Goal: Task Accomplishment & Management: Use online tool/utility

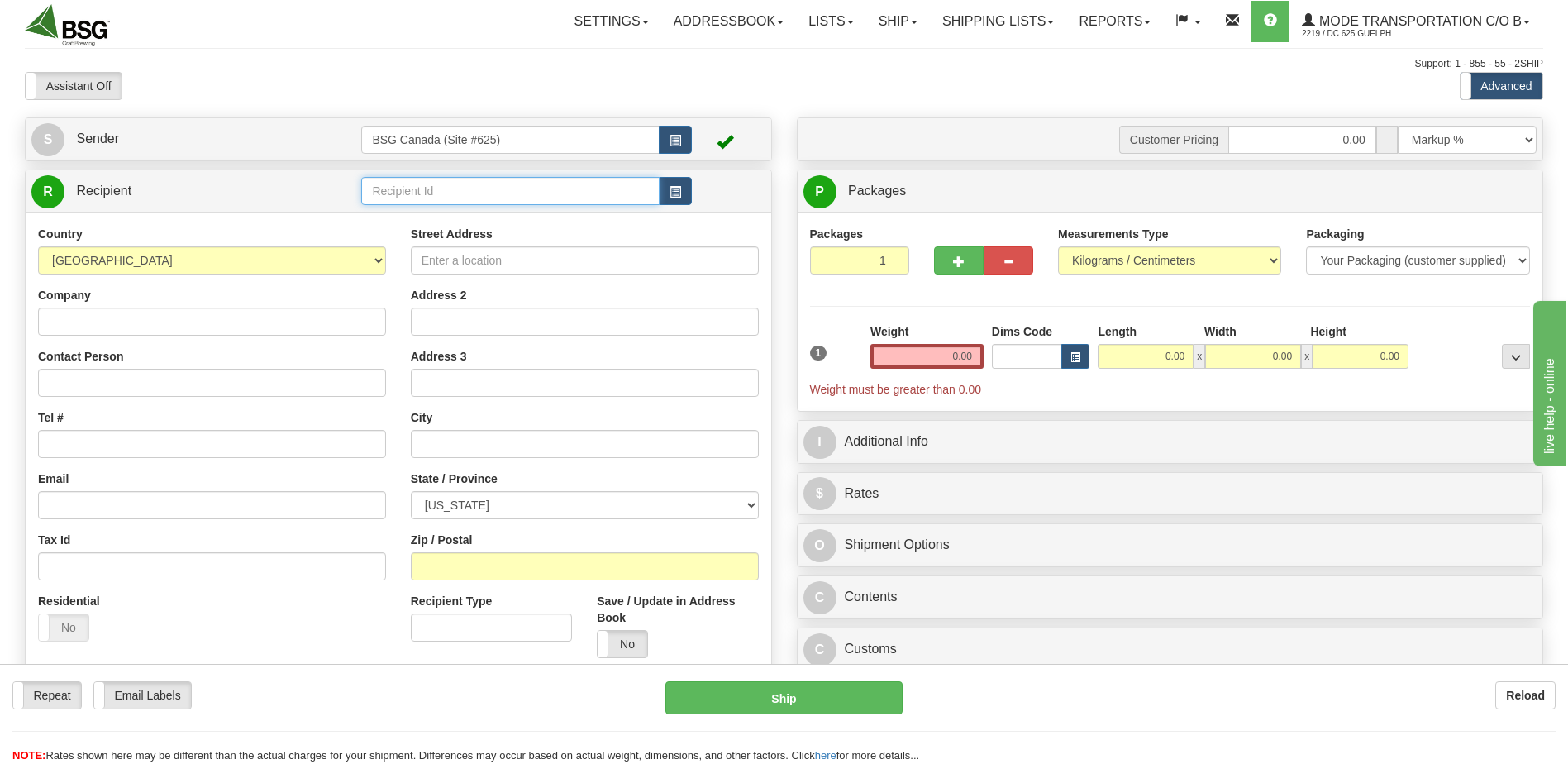
click at [470, 181] on input "text" at bounding box center [510, 190] width 297 height 28
click at [427, 219] on div "SHELTER BREWING" at bounding box center [507, 217] width 282 height 18
type input "SHELTER BREWING"
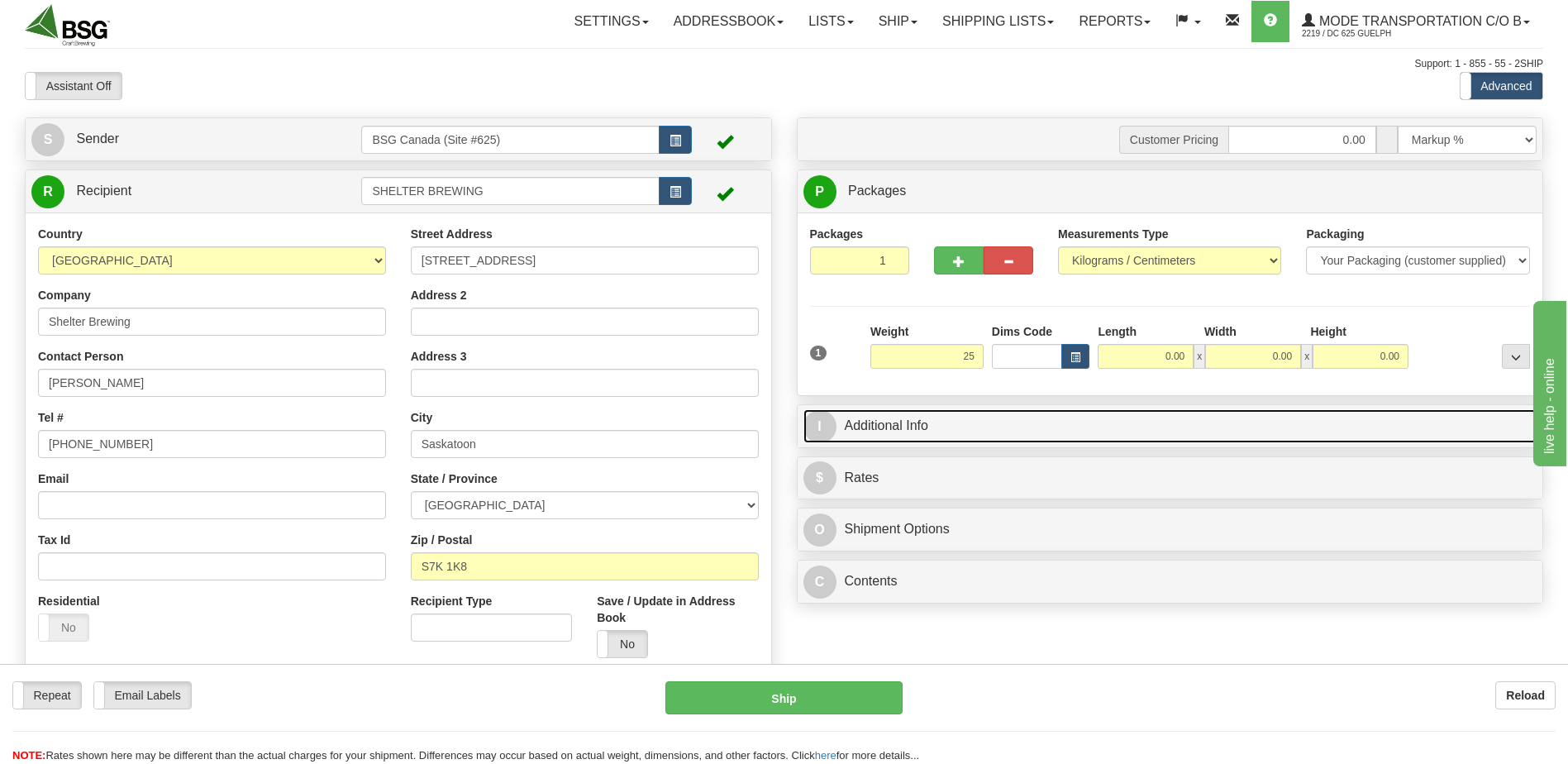
type input "25.00"
click at [993, 425] on link "I Additional Info" at bounding box center [1171, 426] width 734 height 34
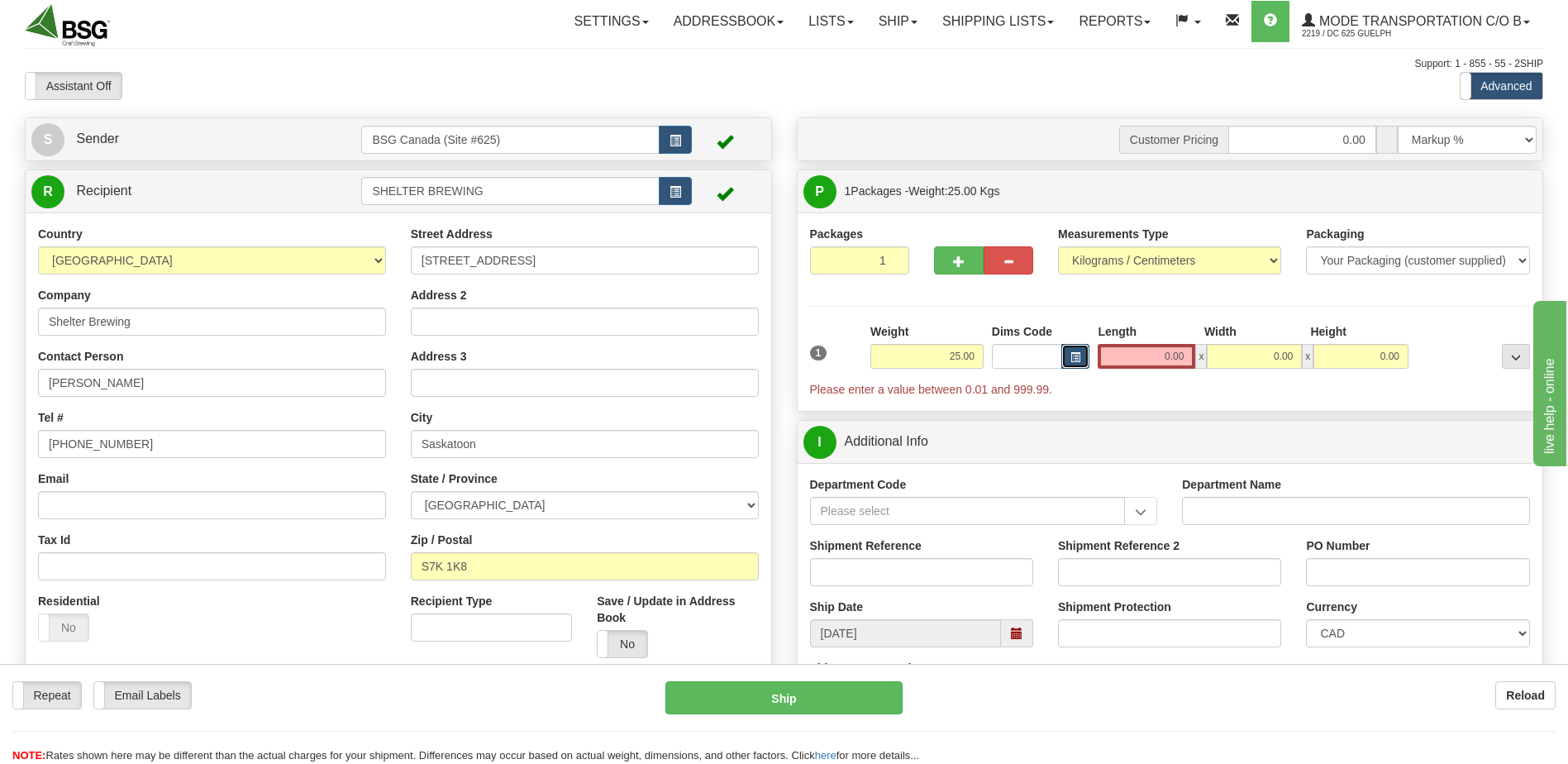
click at [1088, 353] on button "button" at bounding box center [1075, 355] width 28 height 24
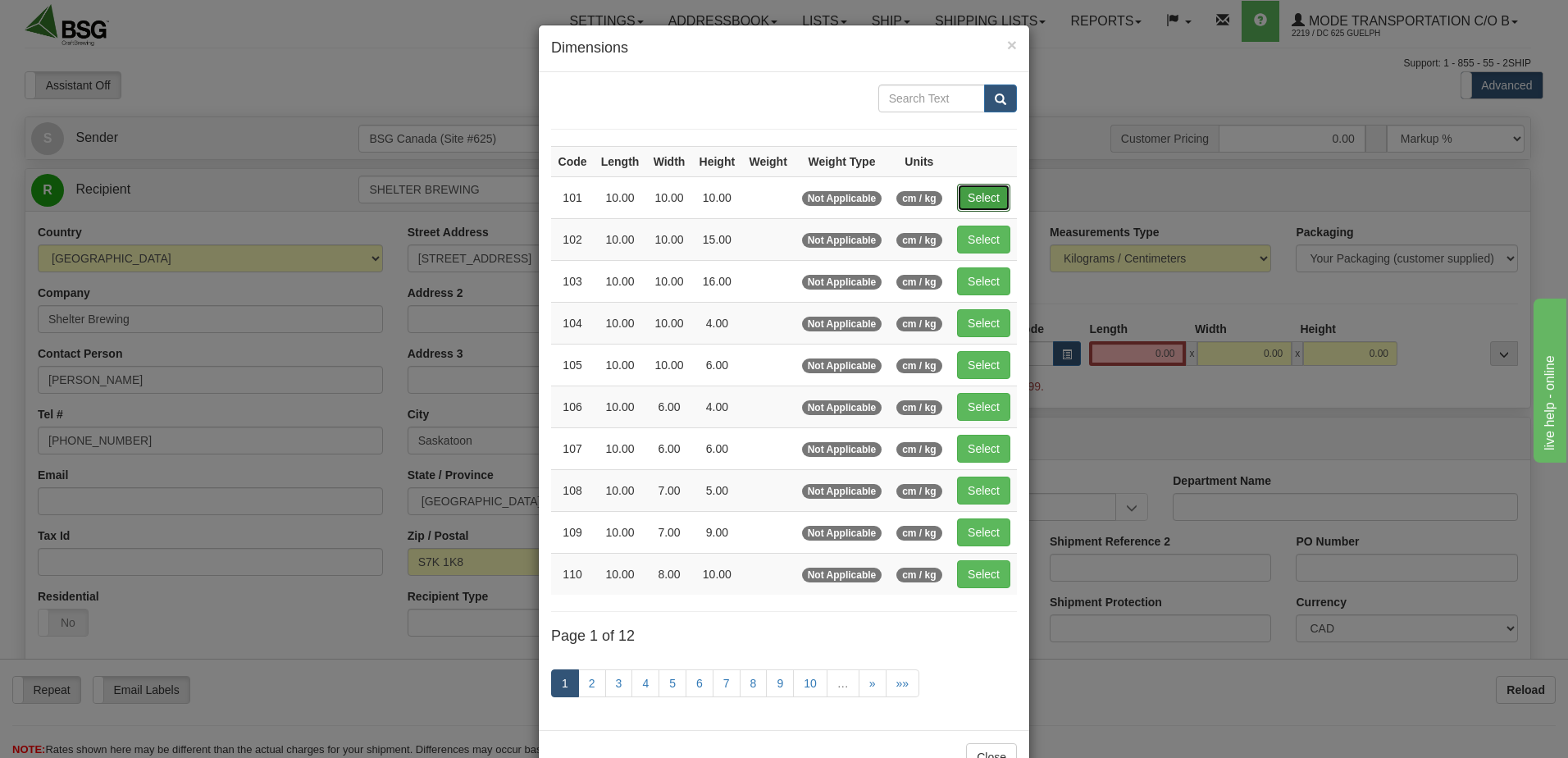
drag, startPoint x: 977, startPoint y: 195, endPoint x: 988, endPoint y: 202, distance: 13.0
click at [977, 196] on button "Select" at bounding box center [983, 197] width 53 height 28
type input "101"
type input "10.00"
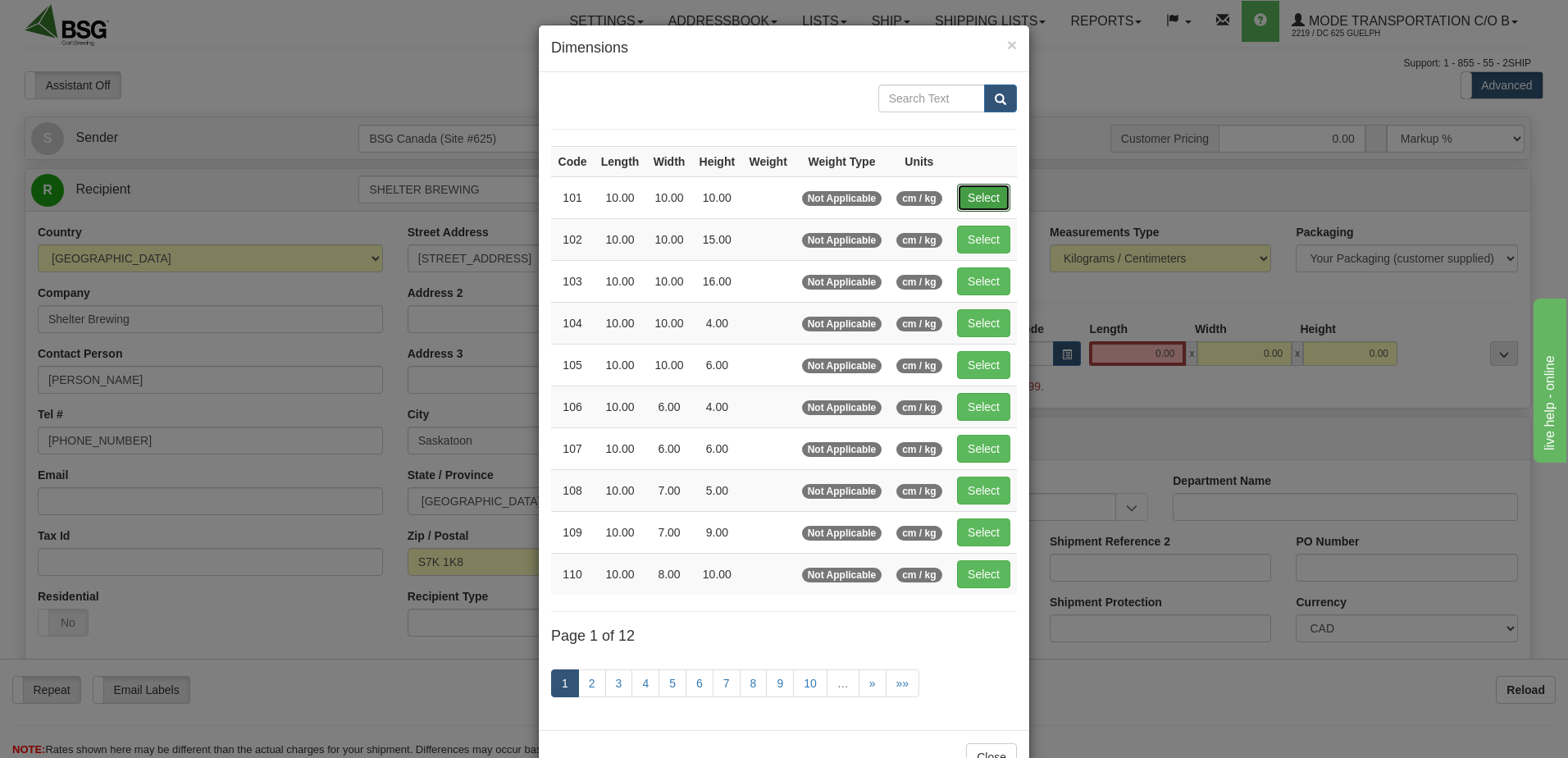
type input "10.00"
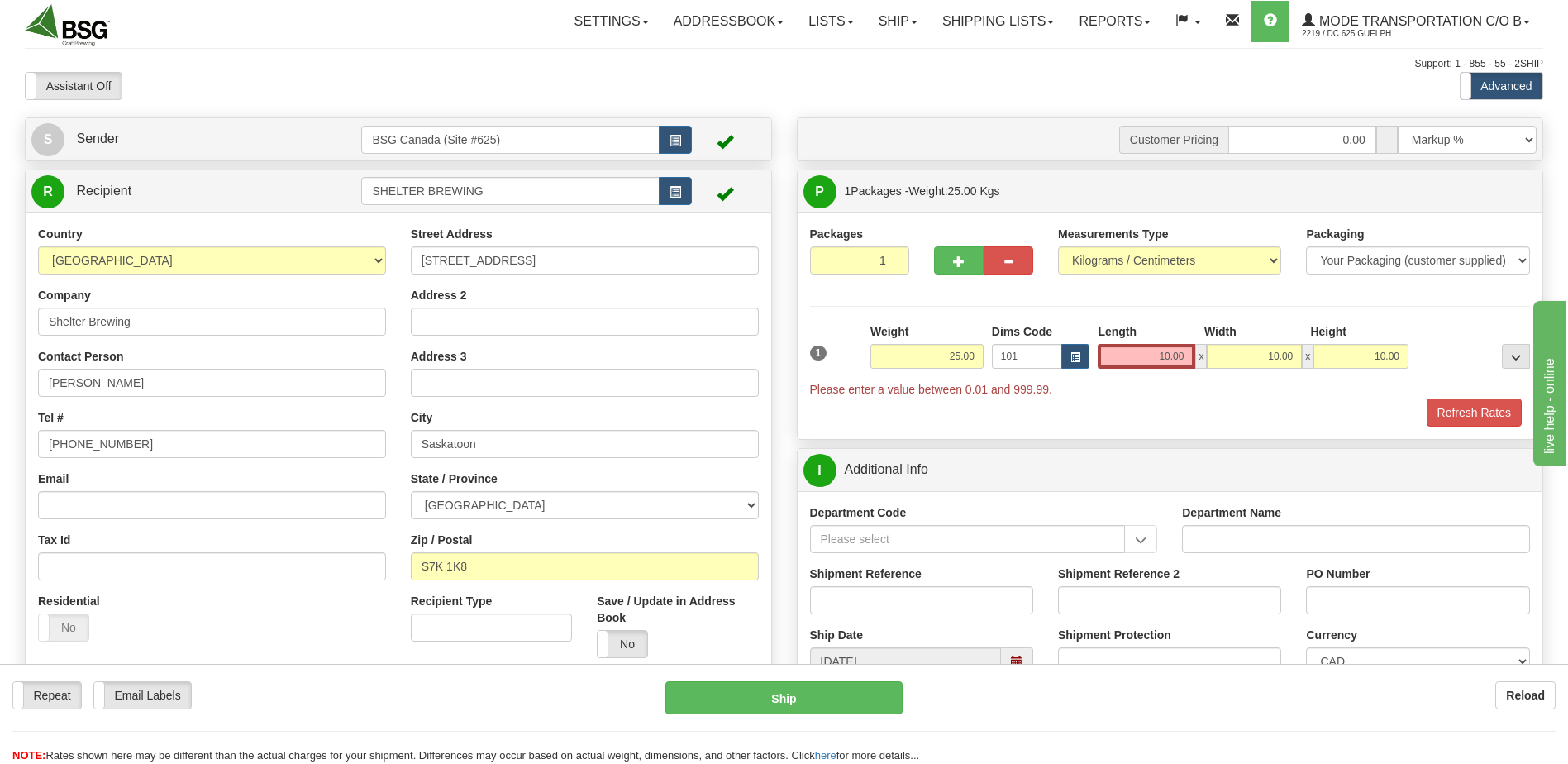
click at [1445, 396] on div "1 Weight 25.00 Dims Code 101" at bounding box center [1170, 375] width 721 height 103
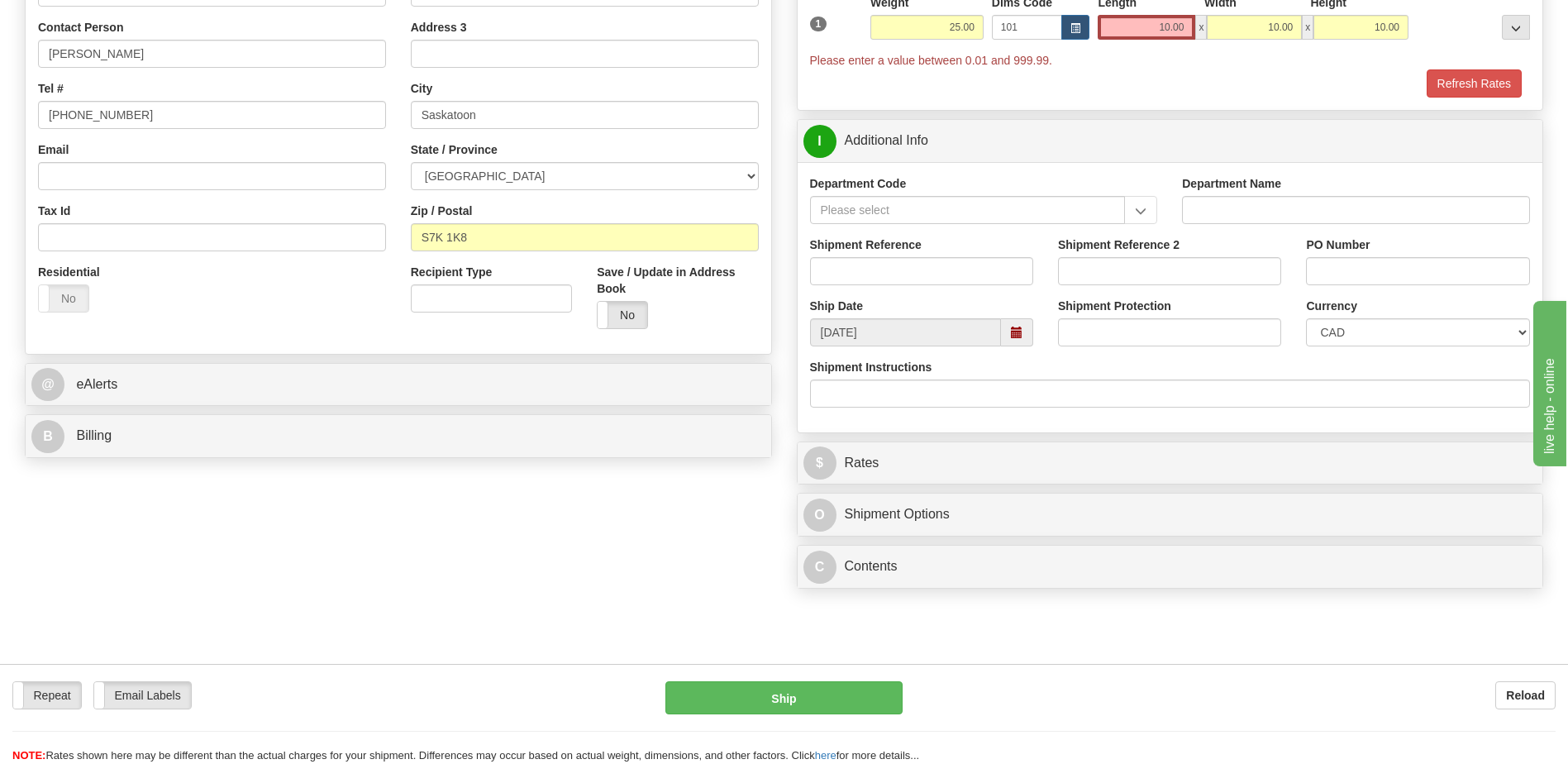
scroll to position [331, 0]
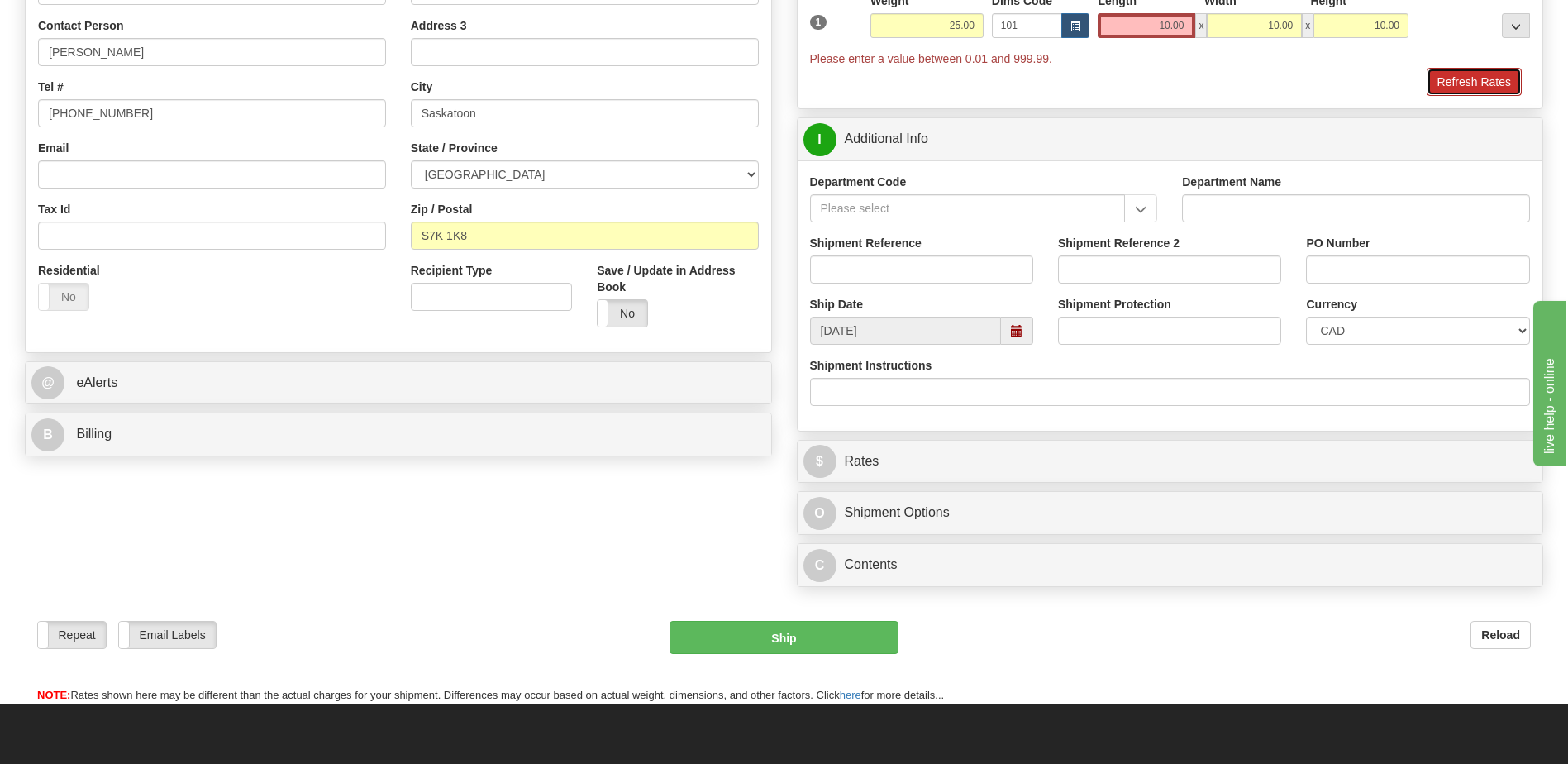
click at [1450, 80] on button "Refresh Rates" at bounding box center [1474, 82] width 95 height 28
